Goal: Entertainment & Leisure: Consume media (video, audio)

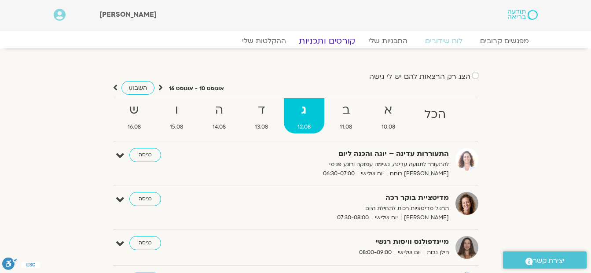
click at [317, 41] on link "קורסים ותכניות" at bounding box center [326, 41] width 77 height 11
click at [263, 41] on link "ההקלטות שלי" at bounding box center [264, 41] width 74 height 11
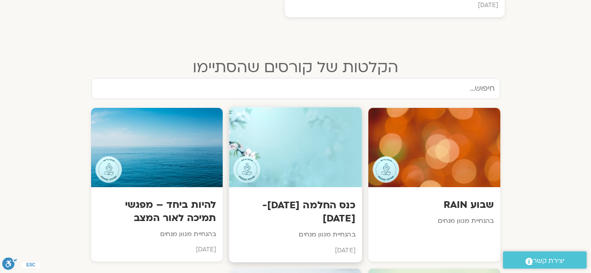
scroll to position [396, 0]
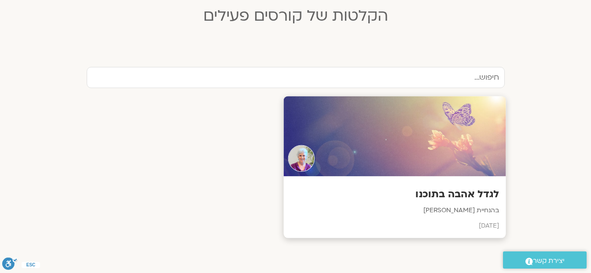
click at [358, 140] on div at bounding box center [394, 136] width 222 height 80
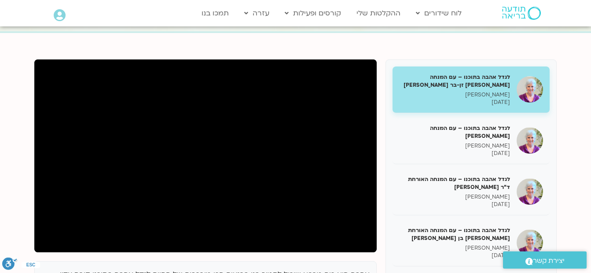
scroll to position [132, 0]
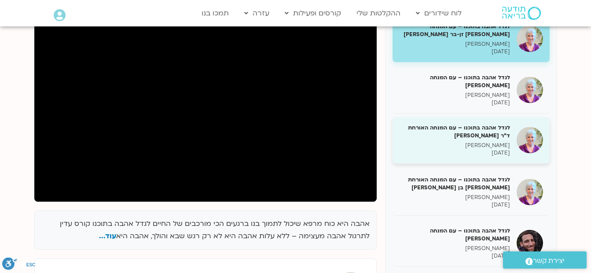
click at [459, 129] on h5 "לגדל אהבה בתוכנו – עם המנחה האורחת ד"ר [PERSON_NAME]" at bounding box center [454, 132] width 111 height 16
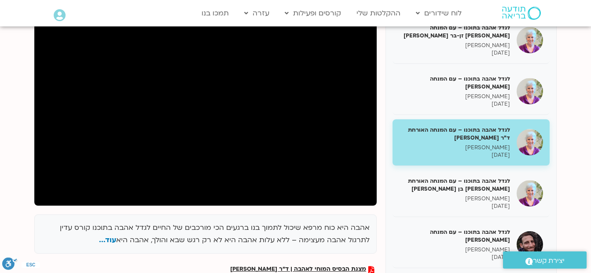
scroll to position [132, 0]
